Goal: Information Seeking & Learning: Learn about a topic

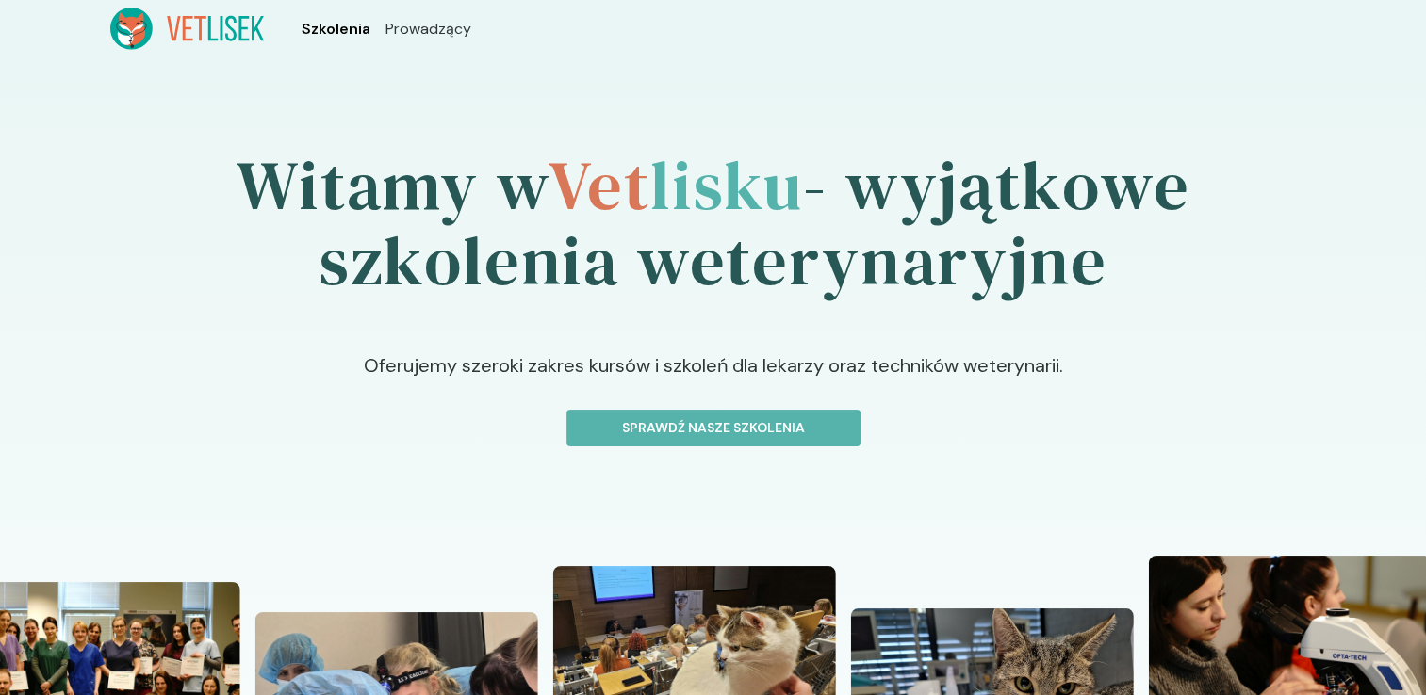
click at [360, 16] on ul "Szkolenia Prowadzący" at bounding box center [386, 29] width 245 height 42
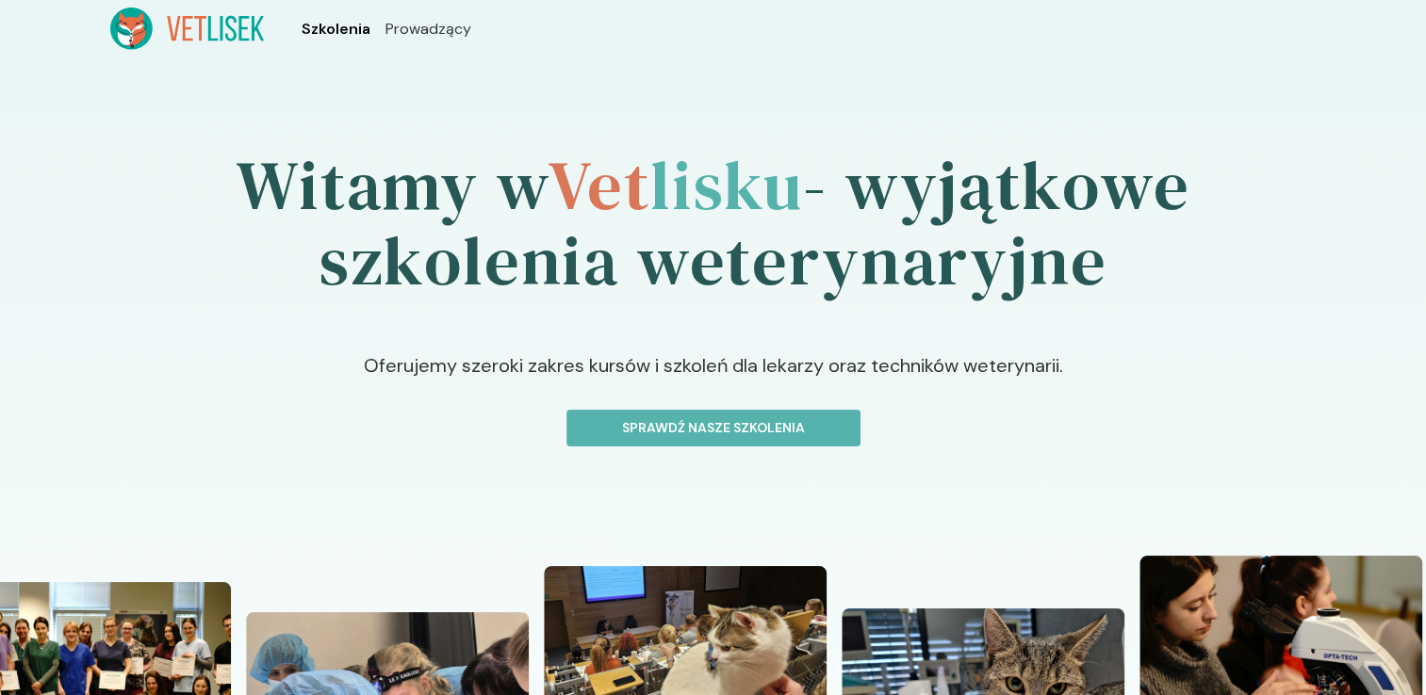
click at [352, 18] on span "Szkolenia" at bounding box center [335, 29] width 69 height 23
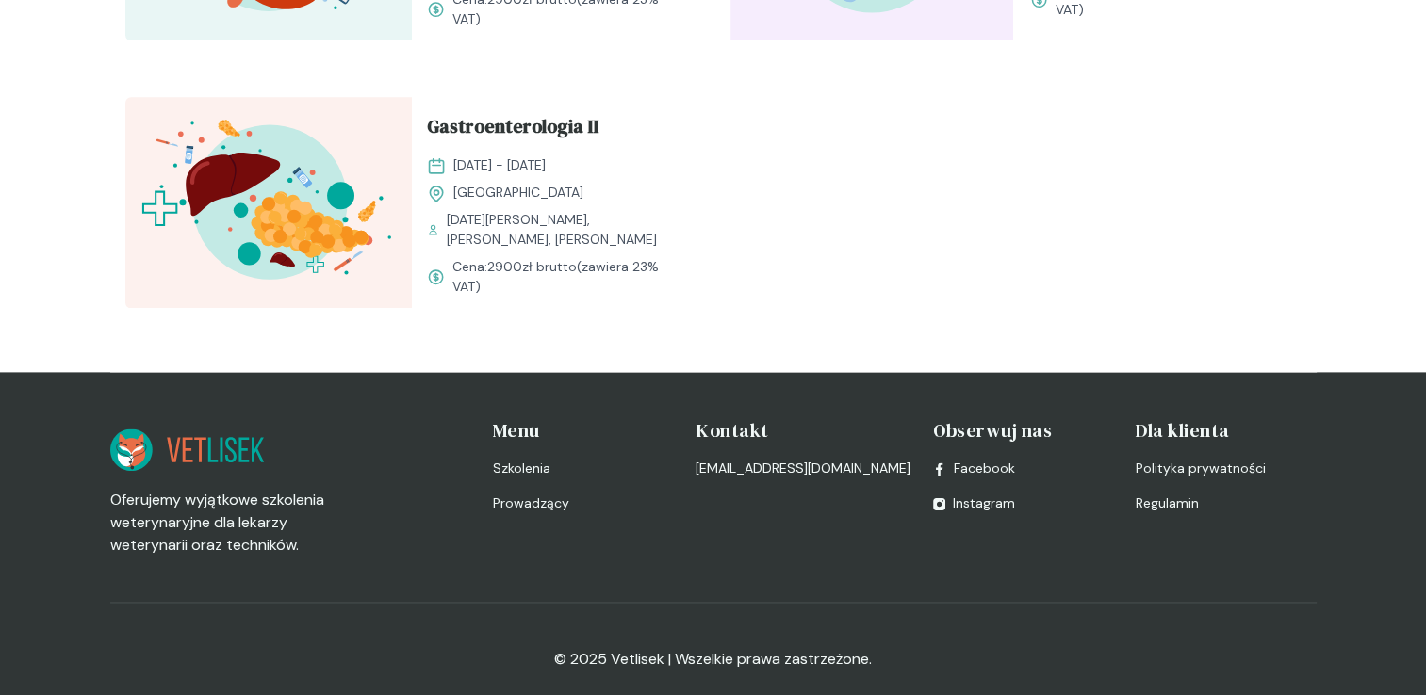
scroll to position [2520, 0]
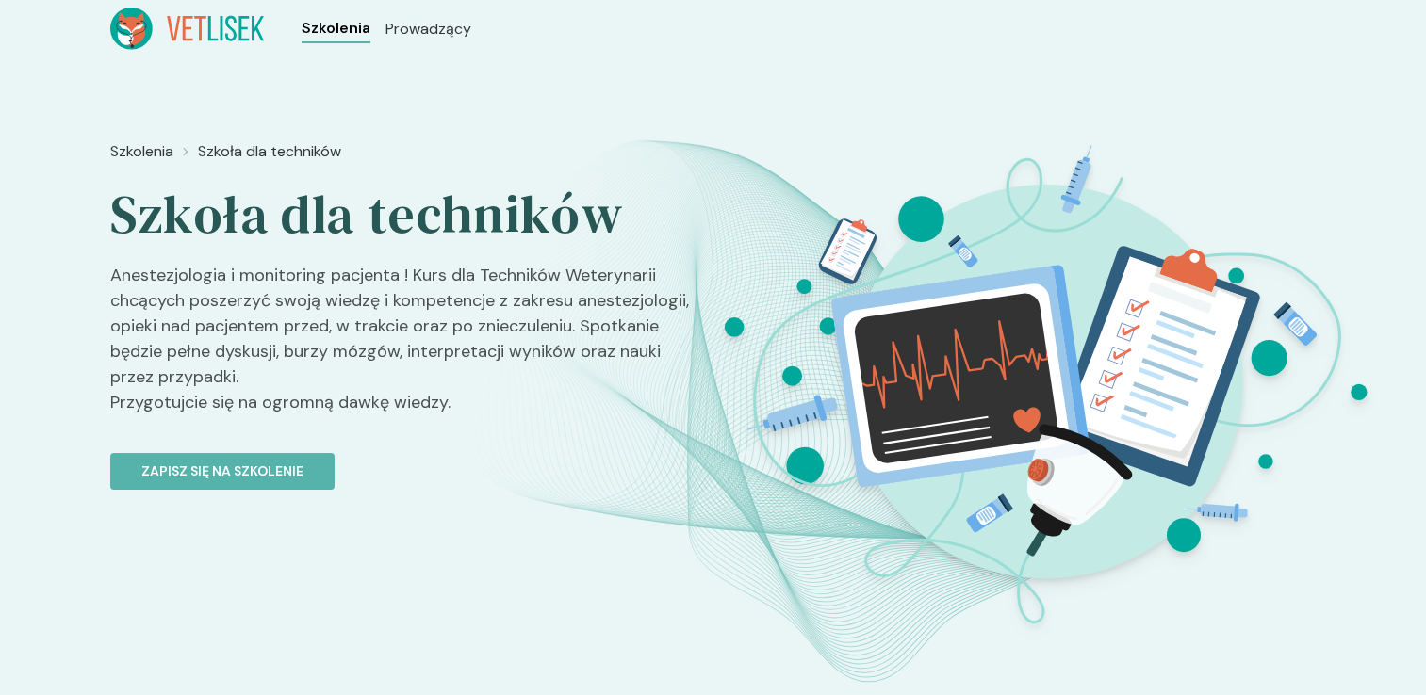
click at [332, 34] on span "Szkolenia" at bounding box center [335, 28] width 69 height 23
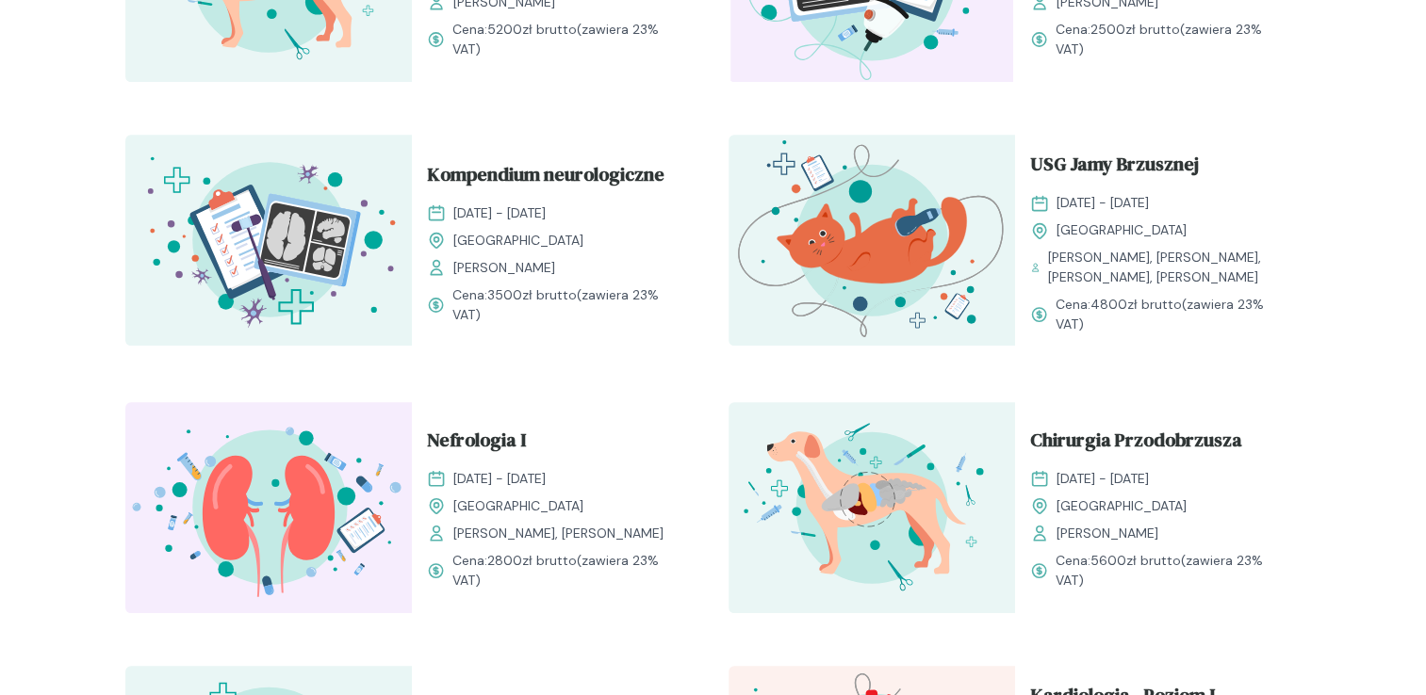
scroll to position [1131, 0]
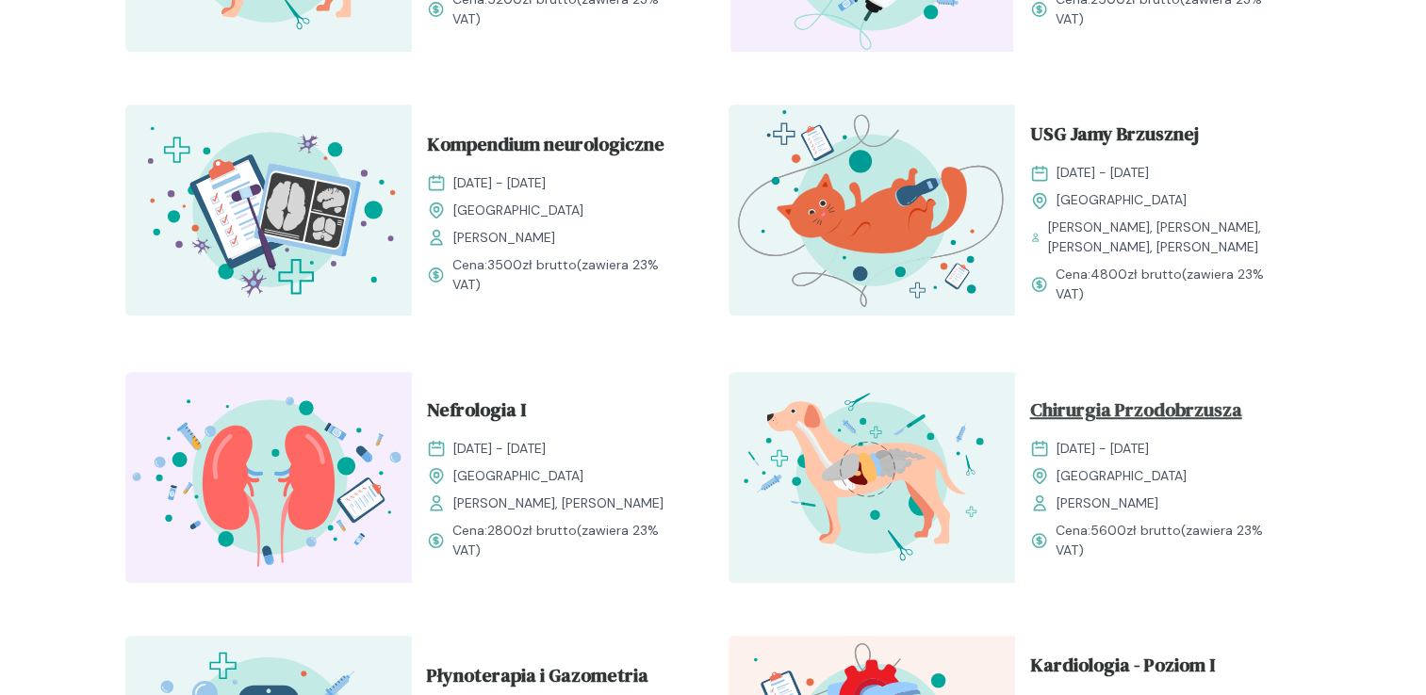
click at [1082, 411] on span "Chirurgia Przodobrzusza" at bounding box center [1136, 414] width 212 height 36
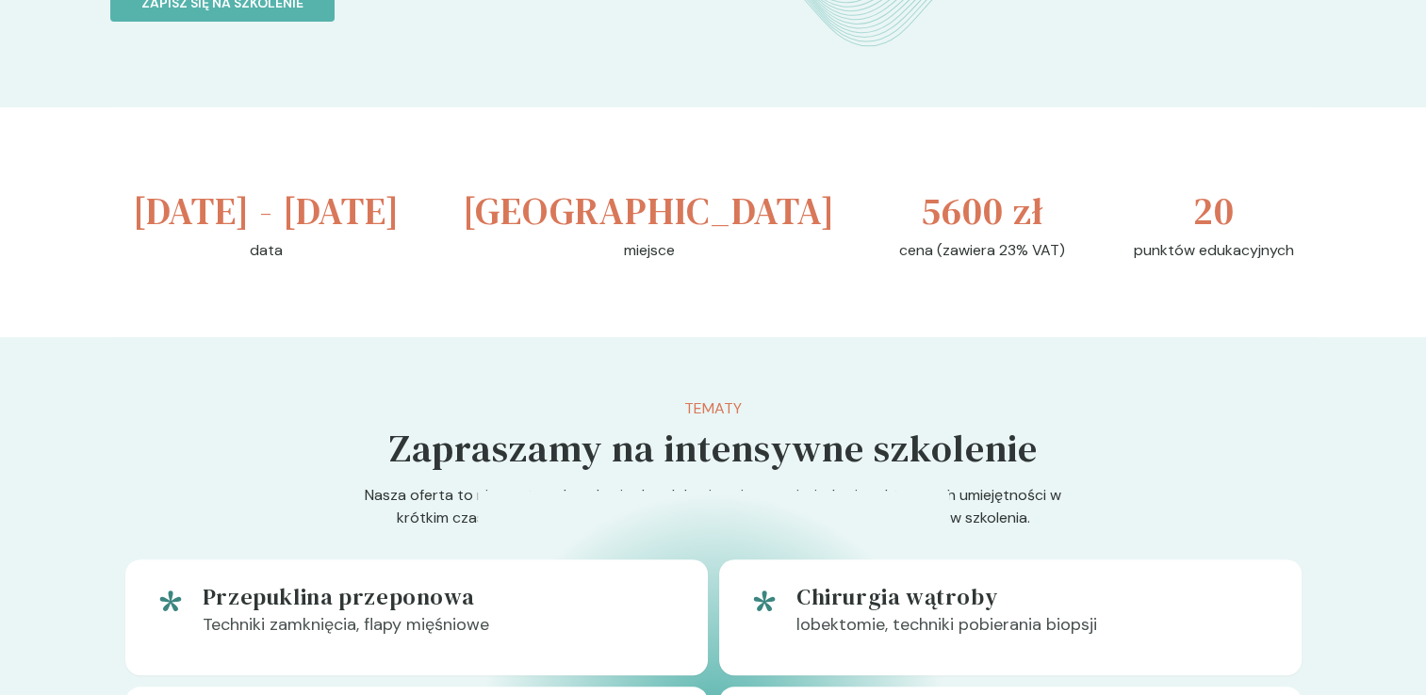
scroll to position [377, 0]
